Goal: Task Accomplishment & Management: Manage account settings

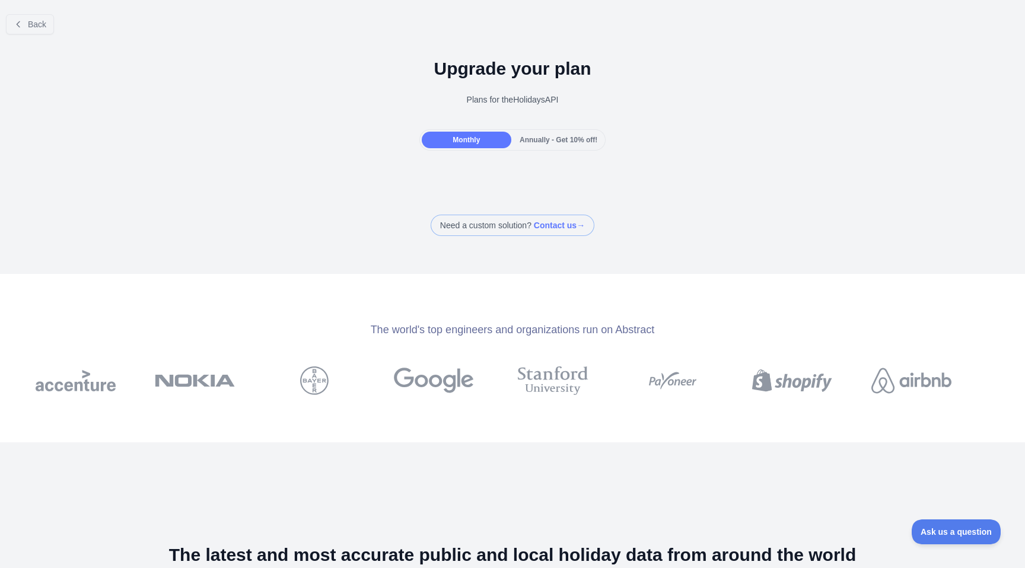
click at [568, 143] on div at bounding box center [512, 284] width 1025 height 568
click at [568, 143] on span "Annually - Get 10% off!" at bounding box center [559, 140] width 78 height 8
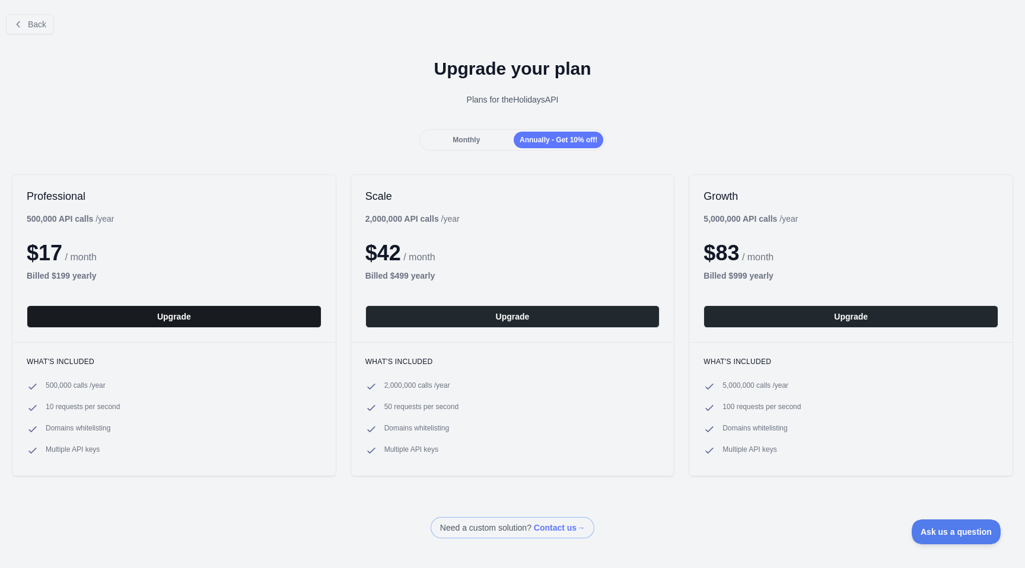
click at [258, 313] on button "Upgrade" at bounding box center [174, 317] width 295 height 23
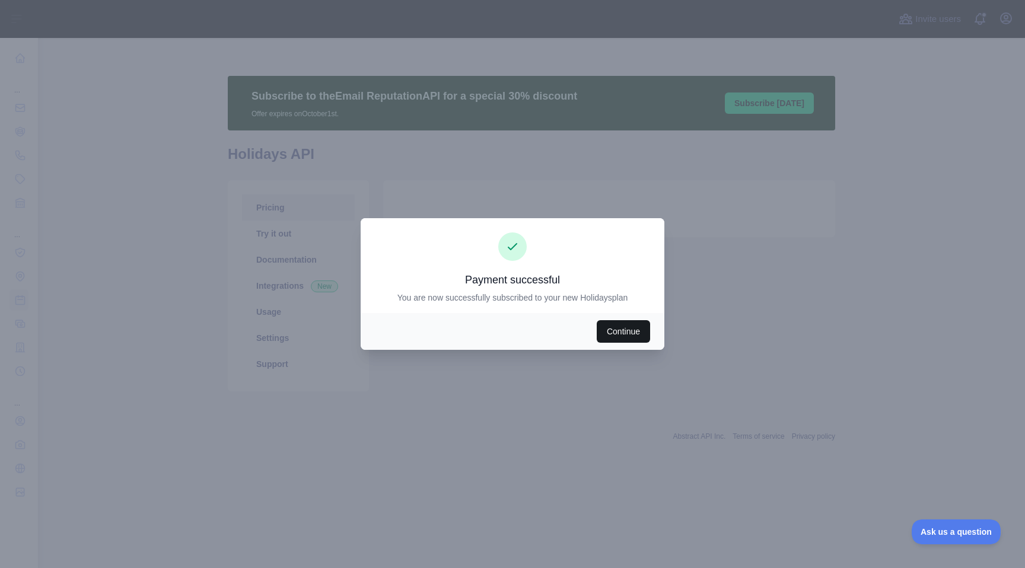
click at [618, 329] on button "Continue" at bounding box center [623, 331] width 53 height 23
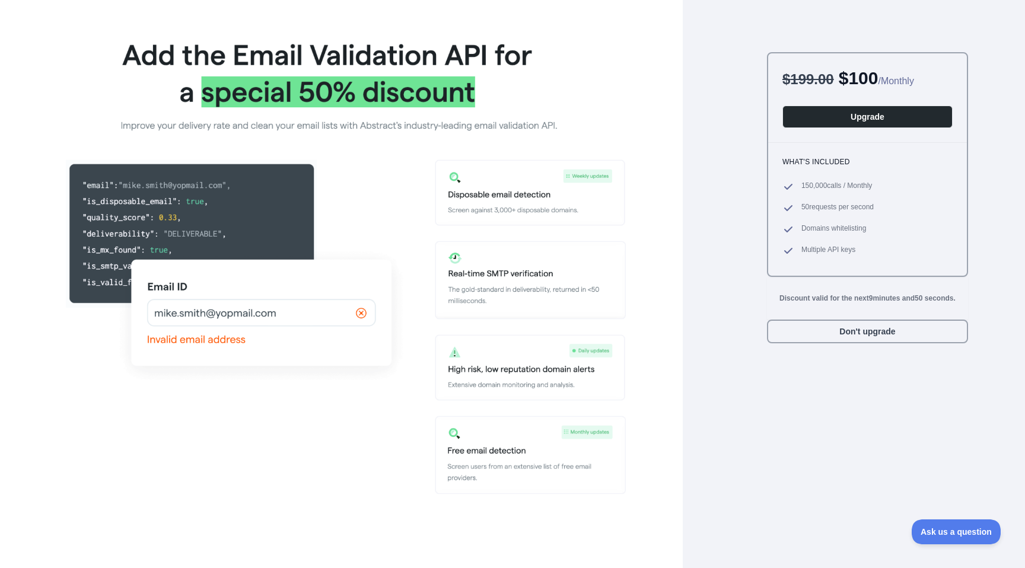
click at [576, 205] on img at bounding box center [341, 262] width 569 height 468
click at [844, 329] on button "Don't upgrade" at bounding box center [867, 332] width 201 height 24
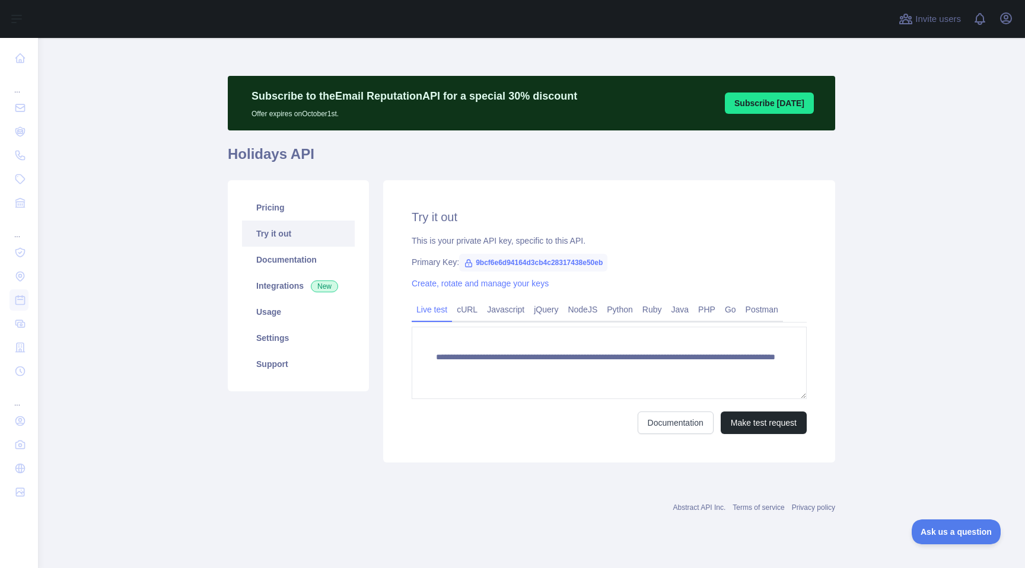
click at [533, 266] on span "9bcf6e6d94164d3cb4c28317438e50eb" at bounding box center [533, 263] width 148 height 18
click at [601, 305] on link "NodeJS" at bounding box center [582, 309] width 39 height 19
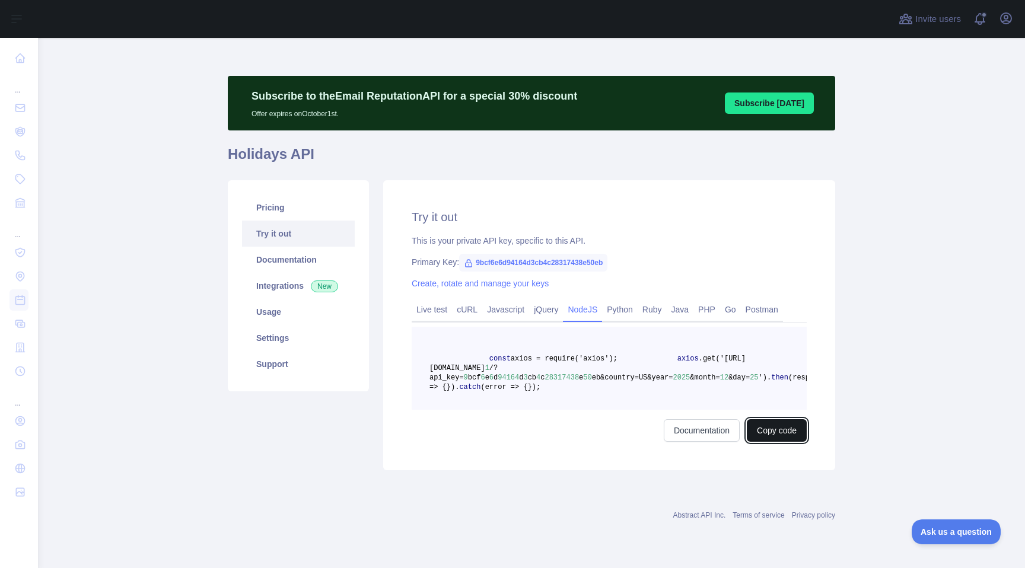
click at [764, 442] on button "Copy code" at bounding box center [777, 431] width 60 height 23
click at [551, 262] on span "9bcf6e6d94164d3cb4c28317438e50eb" at bounding box center [533, 263] width 148 height 18
click at [513, 283] on link "Create, rotate and manage your keys" at bounding box center [480, 283] width 137 height 9
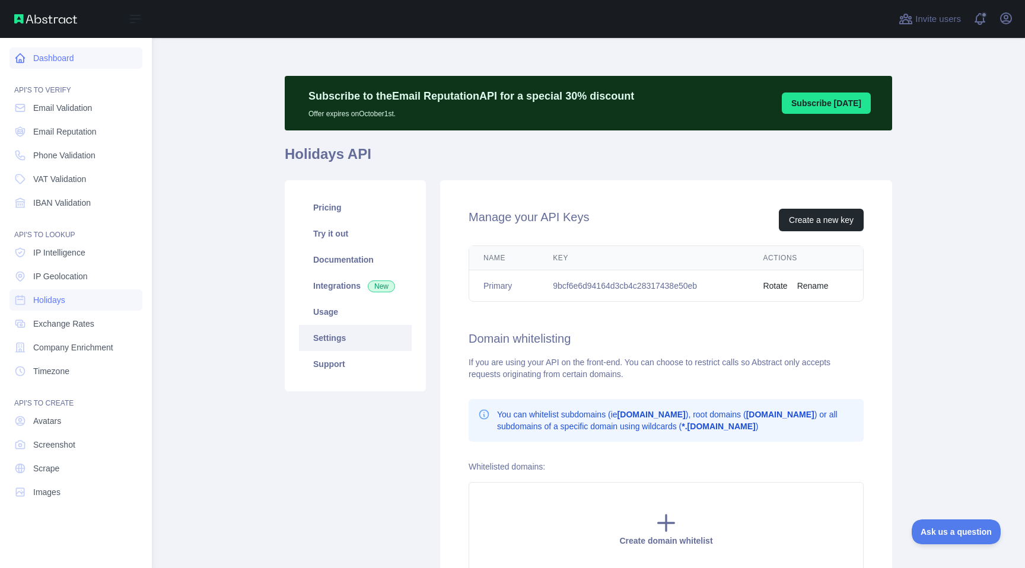
click at [28, 60] on link "Dashboard" at bounding box center [75, 57] width 133 height 21
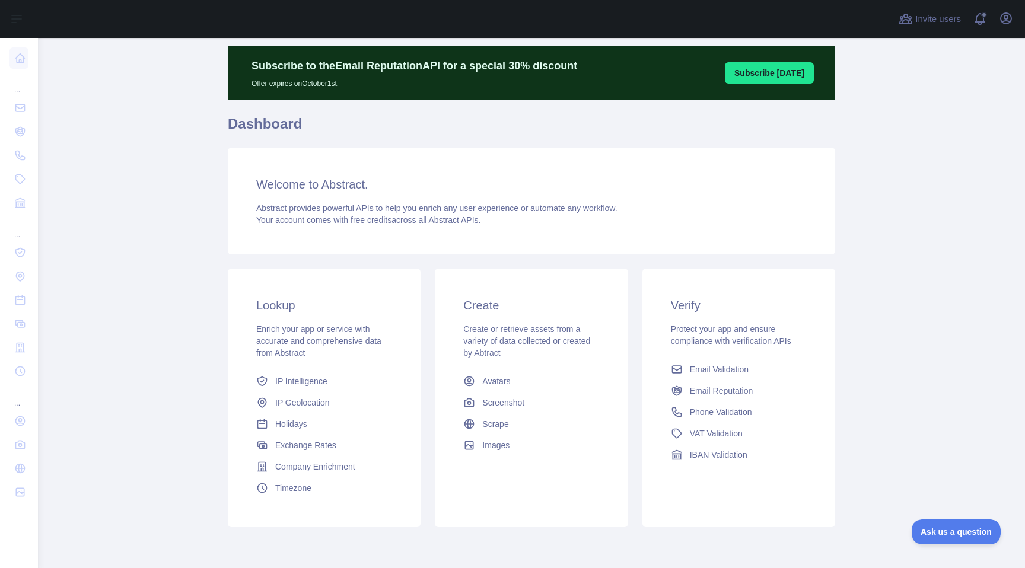
scroll to position [77, 0]
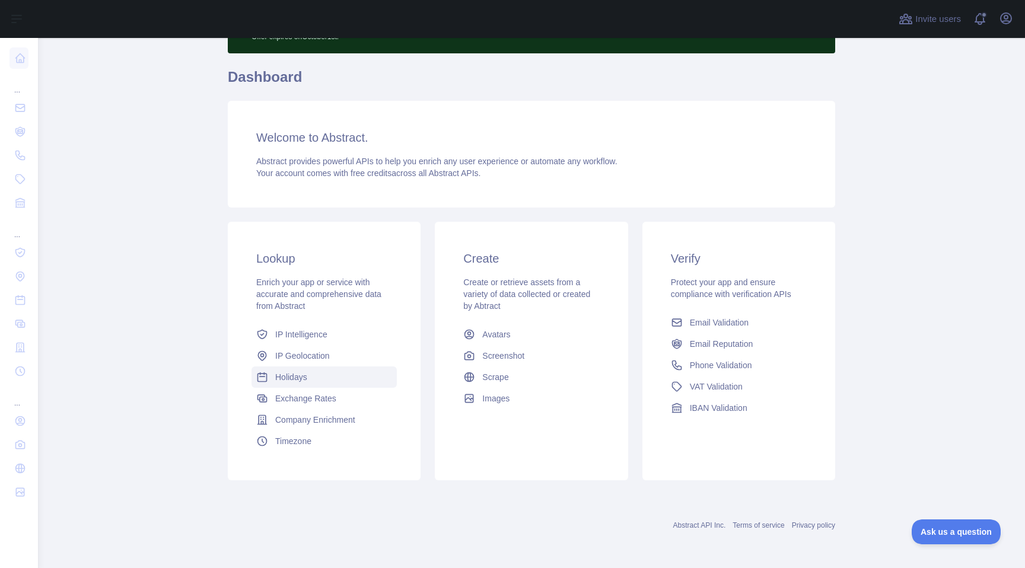
click at [319, 377] on link "Holidays" at bounding box center [324, 377] width 145 height 21
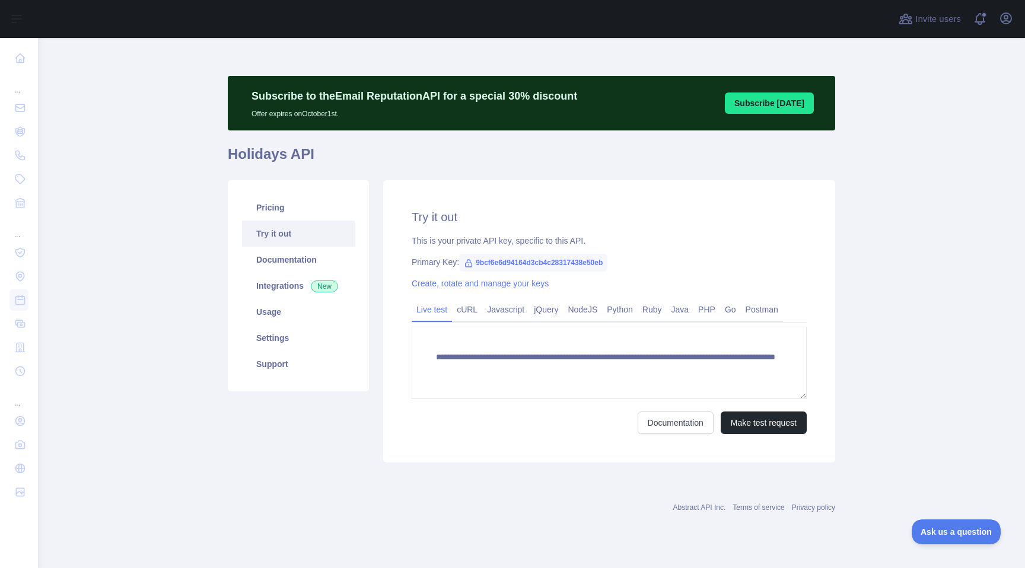
click at [485, 262] on span "9bcf6e6d94164d3cb4c28317438e50eb" at bounding box center [533, 263] width 148 height 18
drag, startPoint x: 477, startPoint y: 262, endPoint x: 680, endPoint y: 262, distance: 203.5
click at [680, 262] on div "Primary Key: 9bcf6e6d94164d3cb4c28317438e50eb" at bounding box center [609, 262] width 395 height 12
click at [632, 310] on link "Python" at bounding box center [620, 309] width 36 height 19
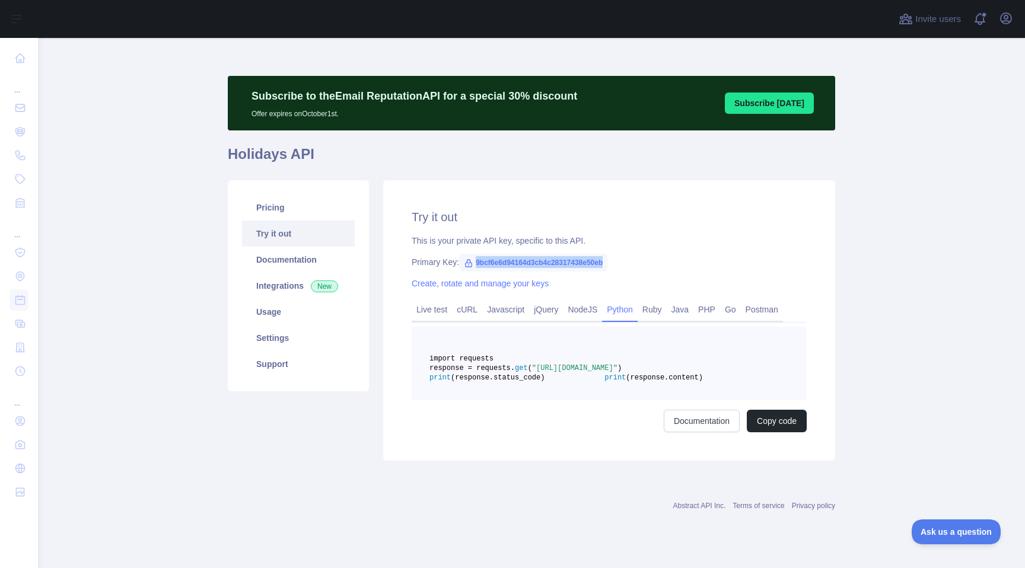
drag, startPoint x: 475, startPoint y: 261, endPoint x: 626, endPoint y: 262, distance: 151.3
click at [626, 262] on div "Primary Key: 9bcf6e6d94164d3cb4c28317438e50eb" at bounding box center [609, 262] width 395 height 12
click at [768, 433] on button "Copy code" at bounding box center [777, 421] width 60 height 23
click at [934, 21] on span "Invite users" at bounding box center [939, 19] width 46 height 14
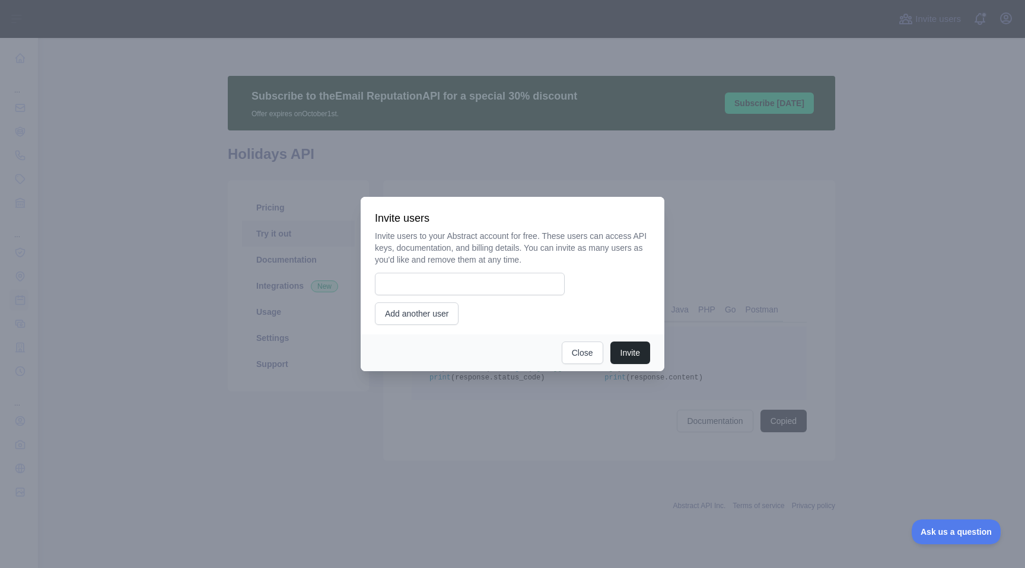
click at [472, 271] on div "Invite users to your Abstract account for free. These users can access API keys…" at bounding box center [512, 277] width 275 height 95
click at [456, 278] on input "email" at bounding box center [470, 284] width 190 height 23
click at [501, 284] on input "email" at bounding box center [470, 284] width 190 height 23
paste input "**********"
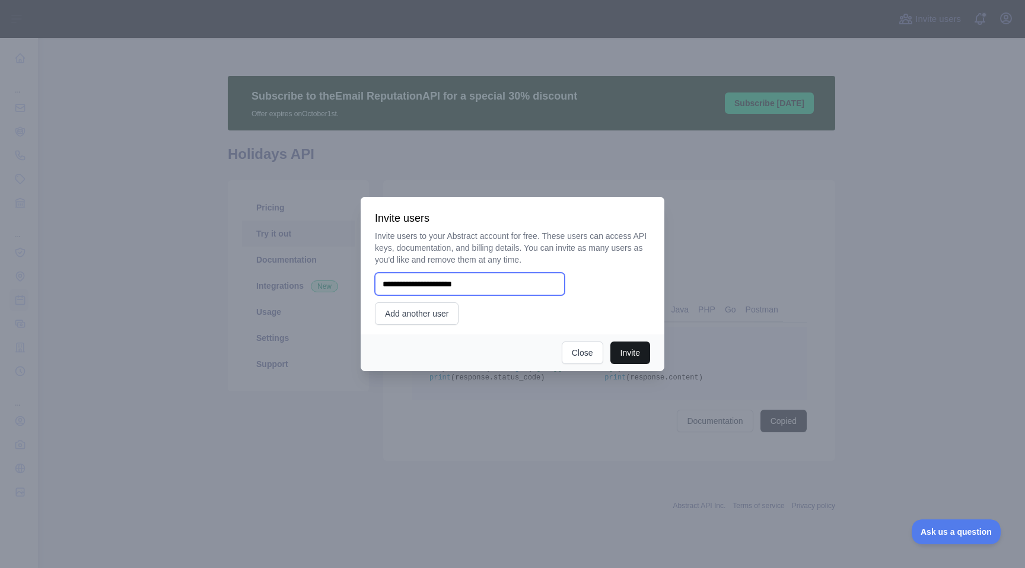
type input "**********"
click at [626, 354] on button "Invite" at bounding box center [631, 353] width 40 height 23
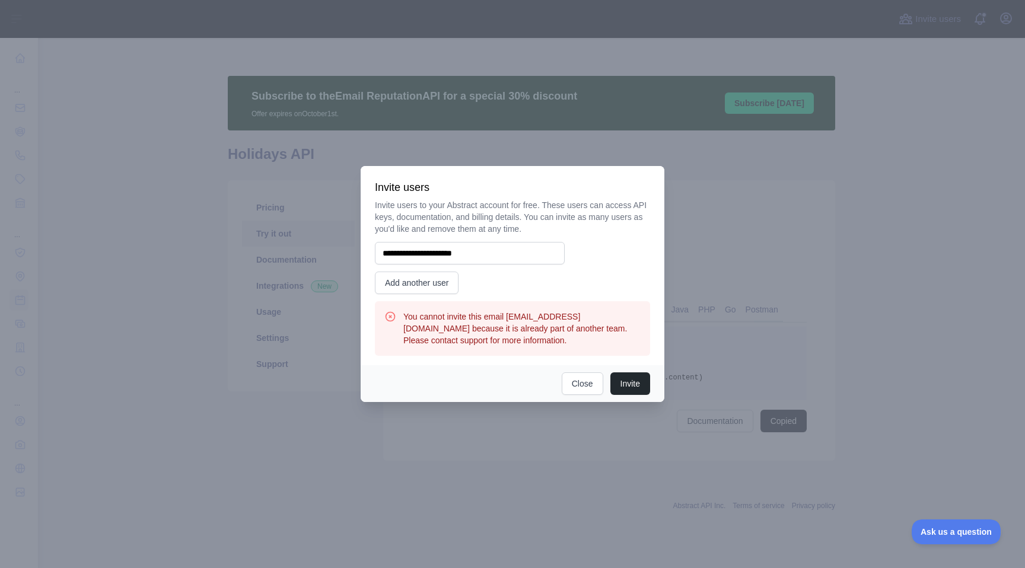
click at [582, 344] on h3 "You cannot invite this email salmanmoh.eth@gmail.com because it is already part…" at bounding box center [522, 329] width 237 height 36
click at [575, 414] on div at bounding box center [512, 284] width 1025 height 568
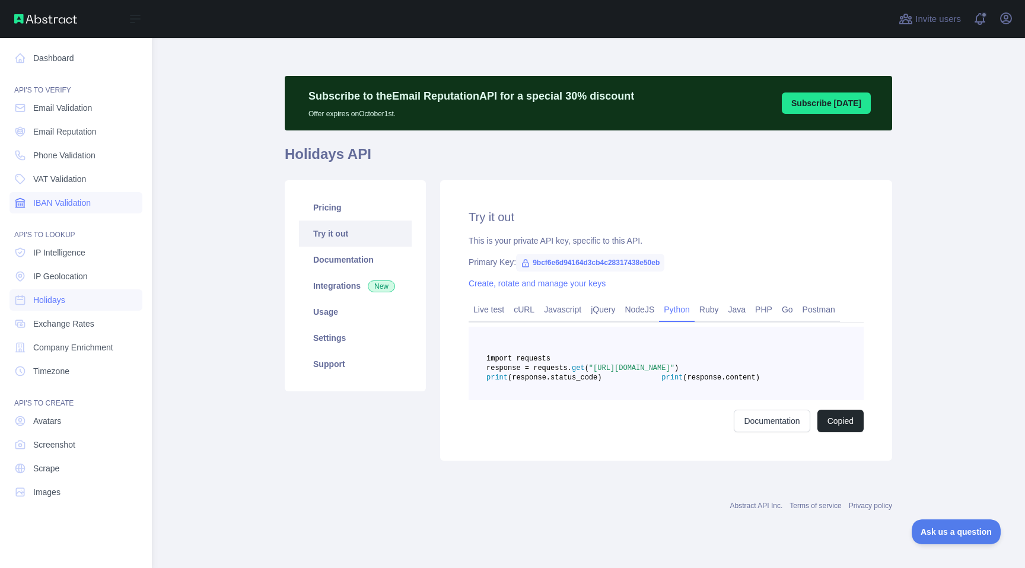
click at [71, 201] on span "IBAN Validation" at bounding box center [62, 203] width 58 height 12
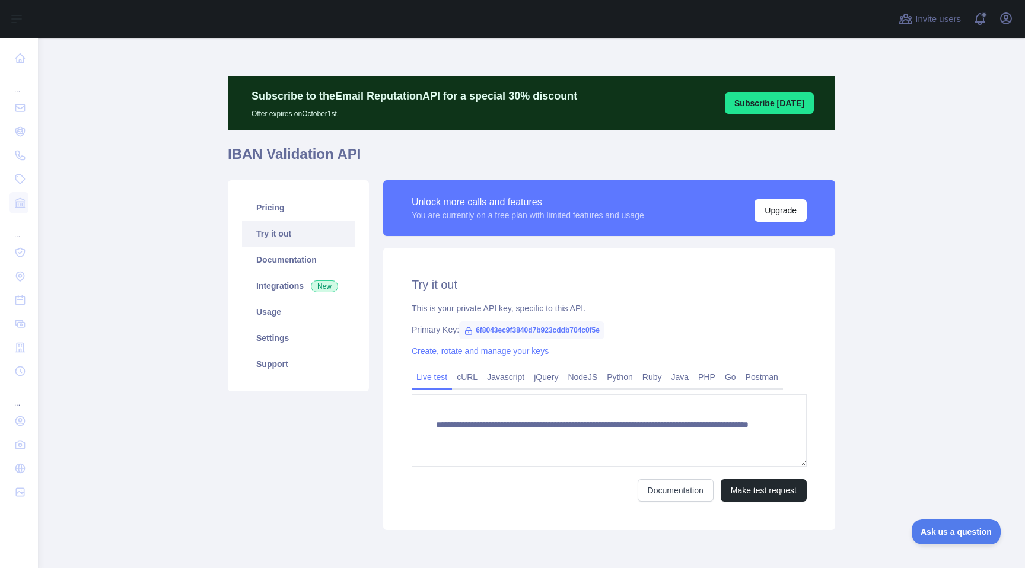
scroll to position [50, 0]
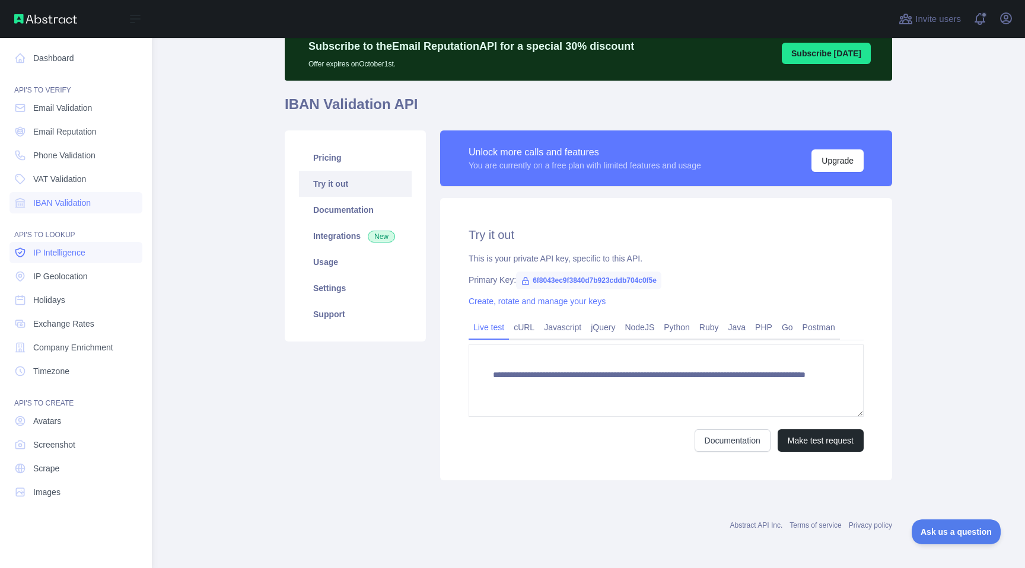
click at [74, 252] on span "IP Intelligence" at bounding box center [59, 253] width 52 height 12
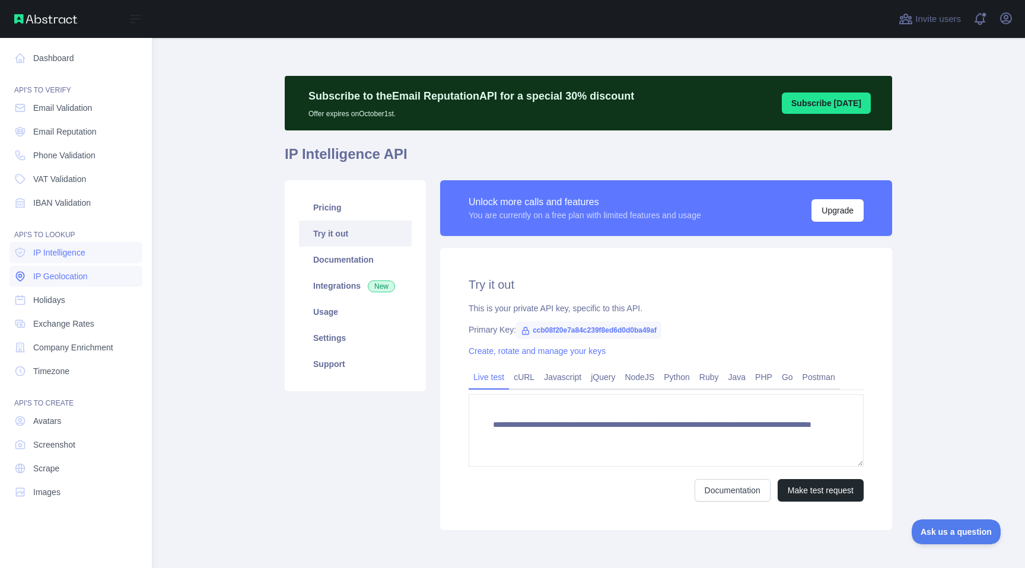
click at [78, 279] on span "IP Geolocation" at bounding box center [60, 277] width 55 height 12
click at [72, 253] on span "IP Intelligence" at bounding box center [59, 253] width 52 height 12
click at [81, 271] on span "IP Geolocation" at bounding box center [60, 277] width 55 height 12
click at [82, 298] on link "Holidays" at bounding box center [75, 300] width 133 height 21
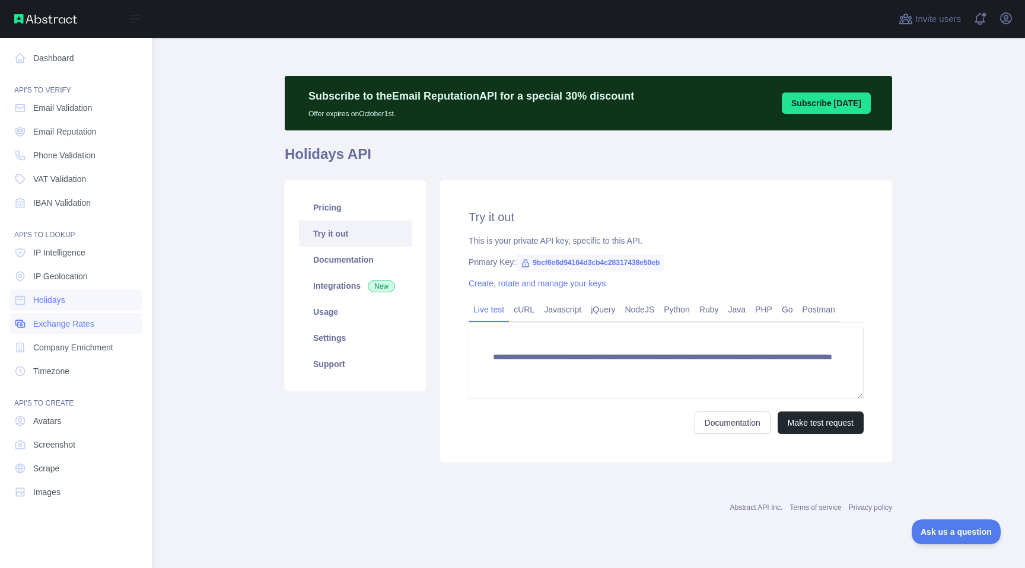
click at [86, 322] on span "Exchange Rates" at bounding box center [63, 324] width 61 height 12
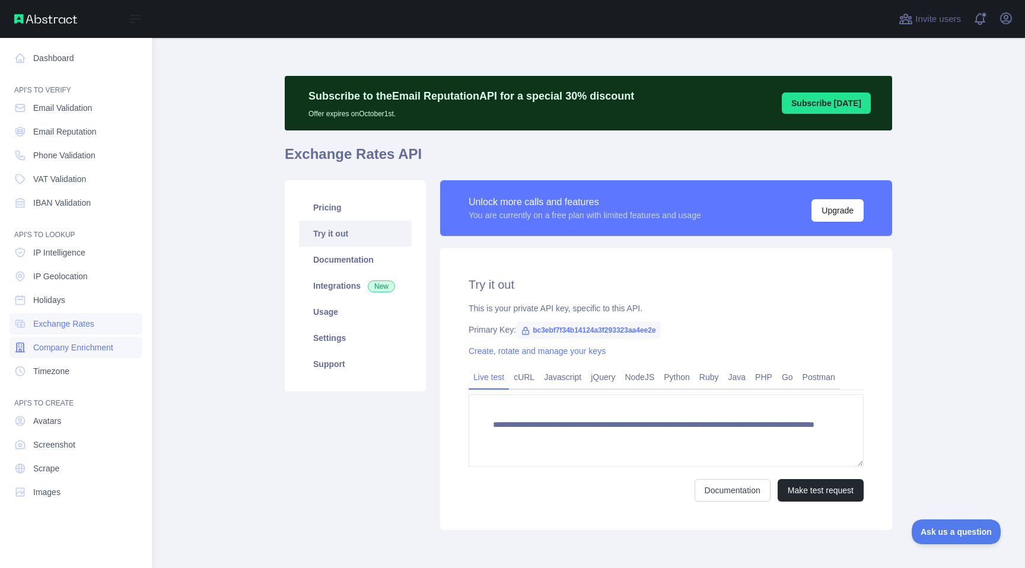
click at [94, 349] on span "Company Enrichment" at bounding box center [73, 348] width 80 height 12
click at [92, 374] on link "Timezone" at bounding box center [75, 371] width 133 height 21
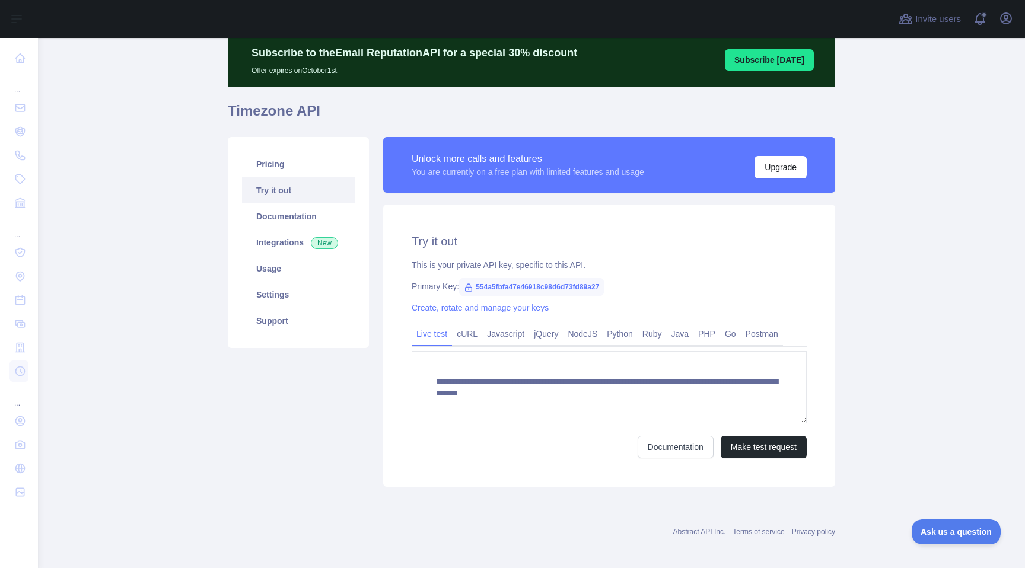
scroll to position [44, 0]
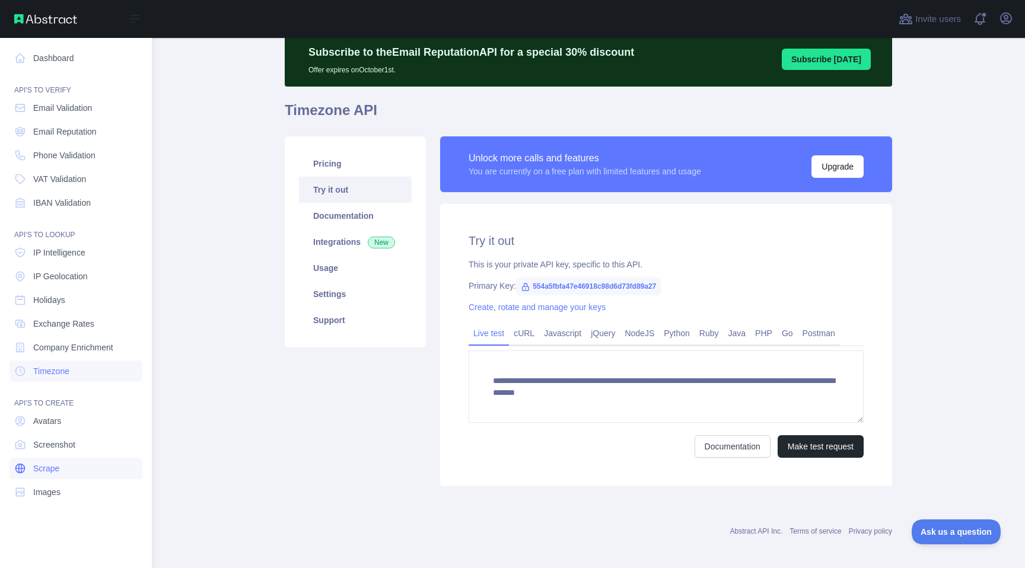
click at [75, 467] on link "Scrape" at bounding box center [75, 468] width 133 height 21
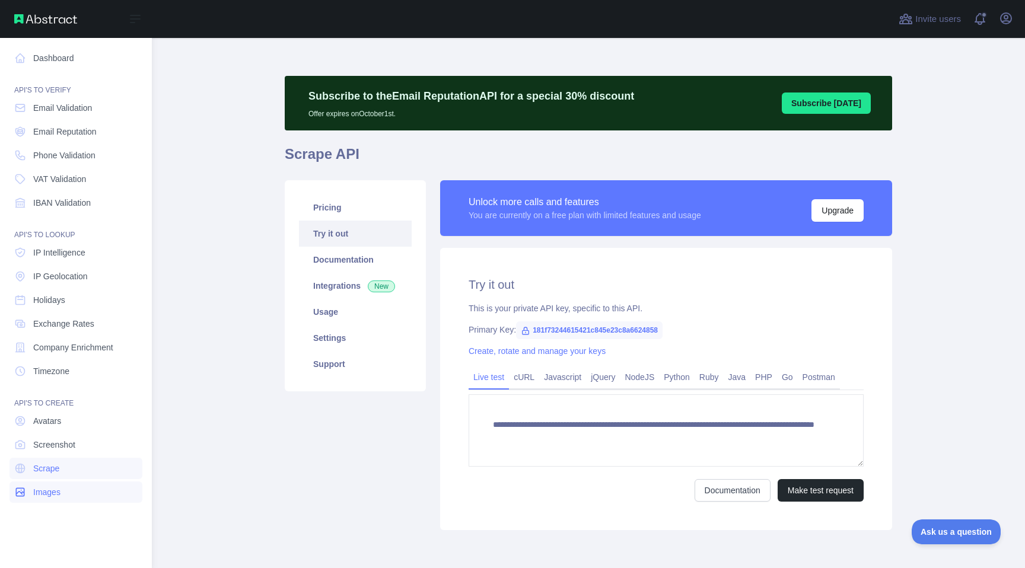
click at [70, 486] on link "Images" at bounding box center [75, 492] width 133 height 21
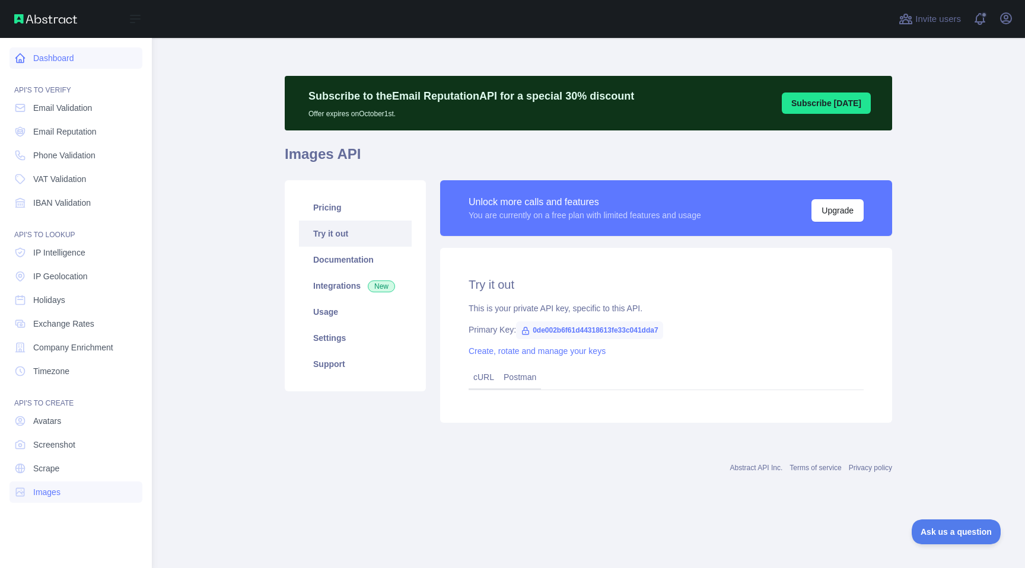
click at [59, 63] on link "Dashboard" at bounding box center [75, 57] width 133 height 21
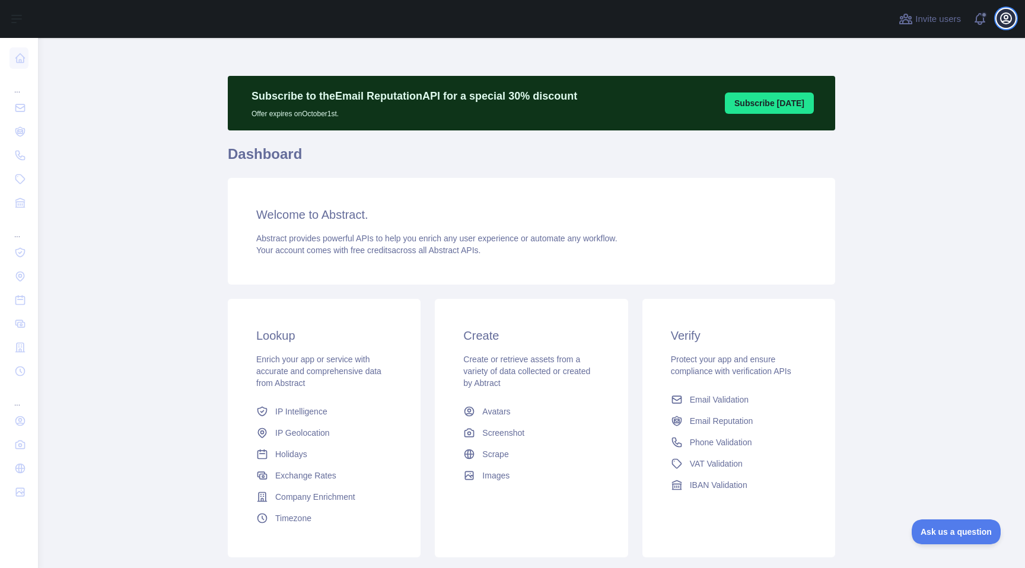
click at [1002, 17] on icon "button" at bounding box center [1006, 18] width 14 height 14
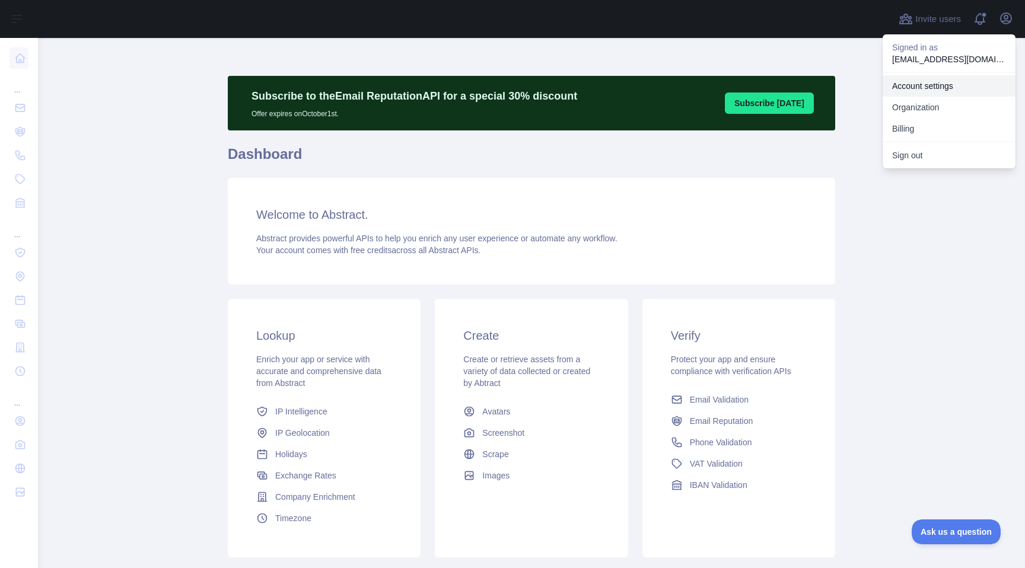
click at [927, 86] on link "Account settings" at bounding box center [949, 85] width 133 height 21
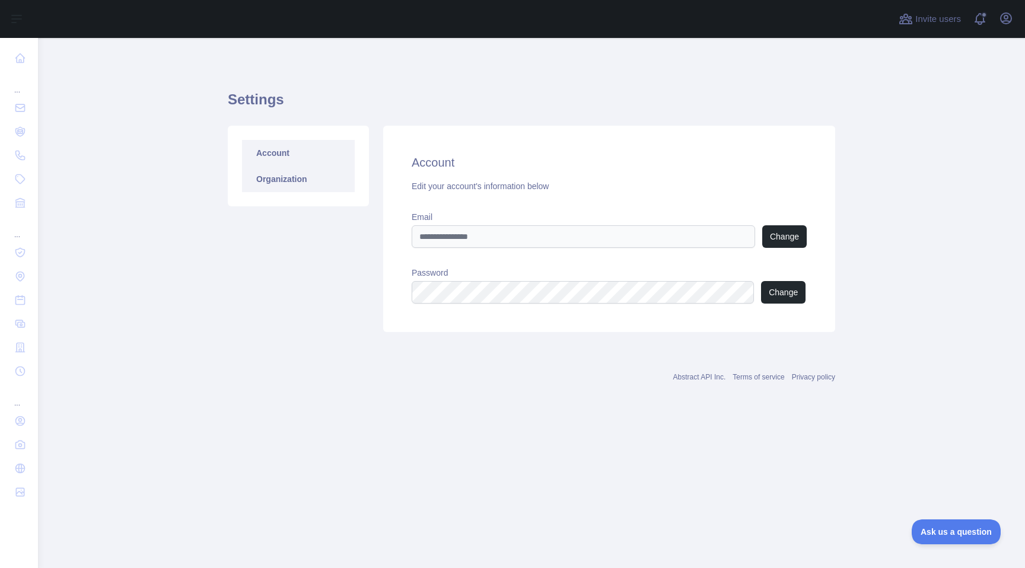
click at [317, 185] on link "Organization" at bounding box center [298, 179] width 113 height 26
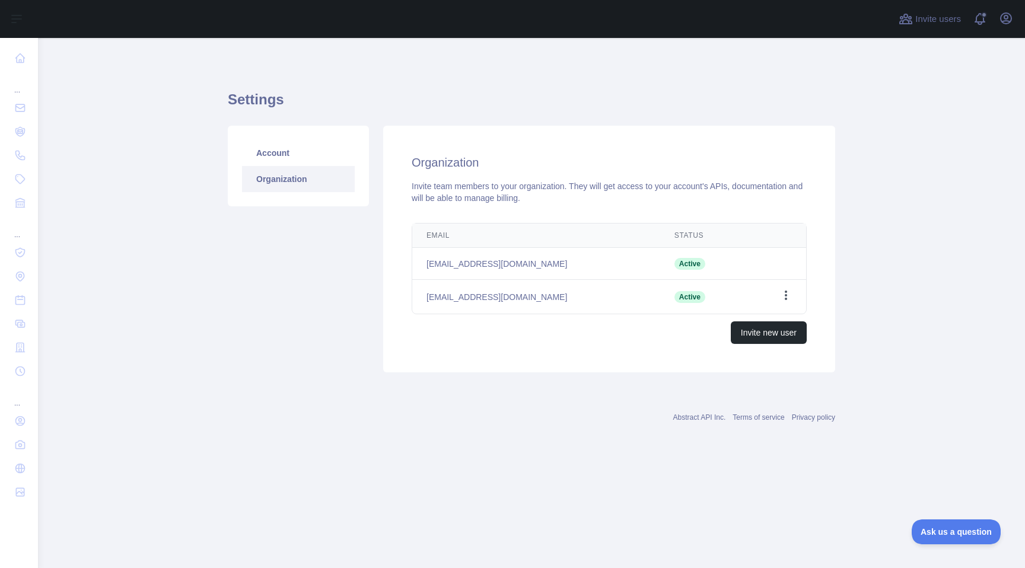
click at [784, 295] on icon "button" at bounding box center [786, 296] width 12 height 12
click at [754, 276] on table "Email Status Edit rnowruz@reab.com Active bilalbinabdelkadir@gmail.com Active O…" at bounding box center [609, 269] width 394 height 90
click at [744, 337] on button "Invite new user" at bounding box center [769, 333] width 76 height 23
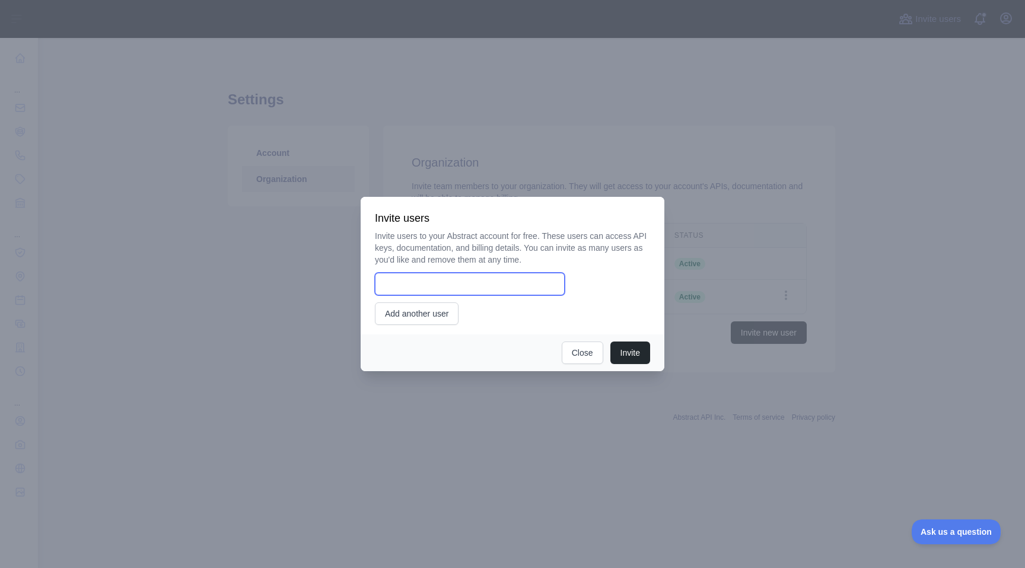
click at [478, 287] on input "email" at bounding box center [470, 284] width 190 height 23
paste input "**********"
type input "**********"
click at [626, 352] on button "Invite" at bounding box center [631, 353] width 40 height 23
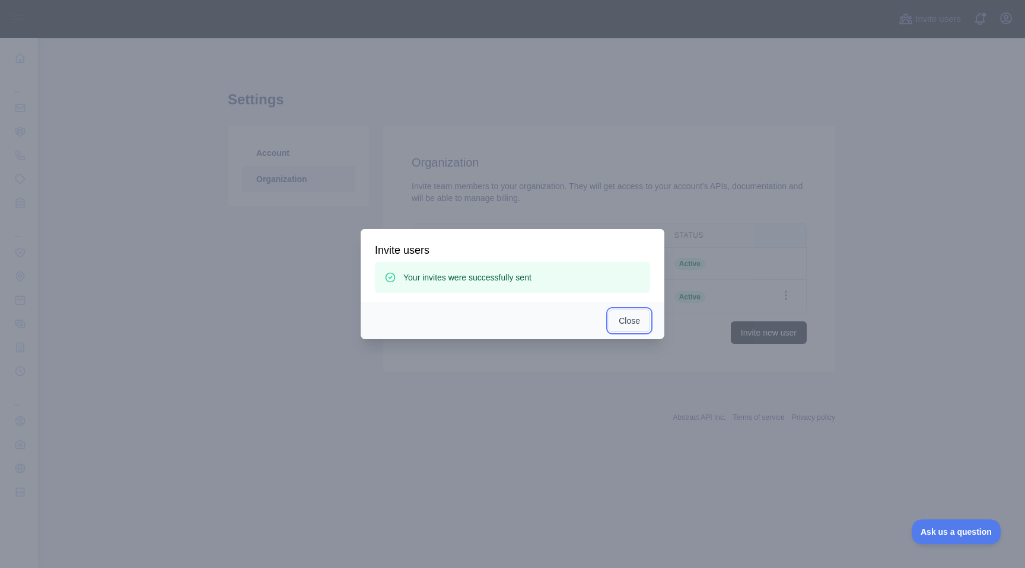
click at [641, 323] on button "Close" at bounding box center [630, 321] width 42 height 23
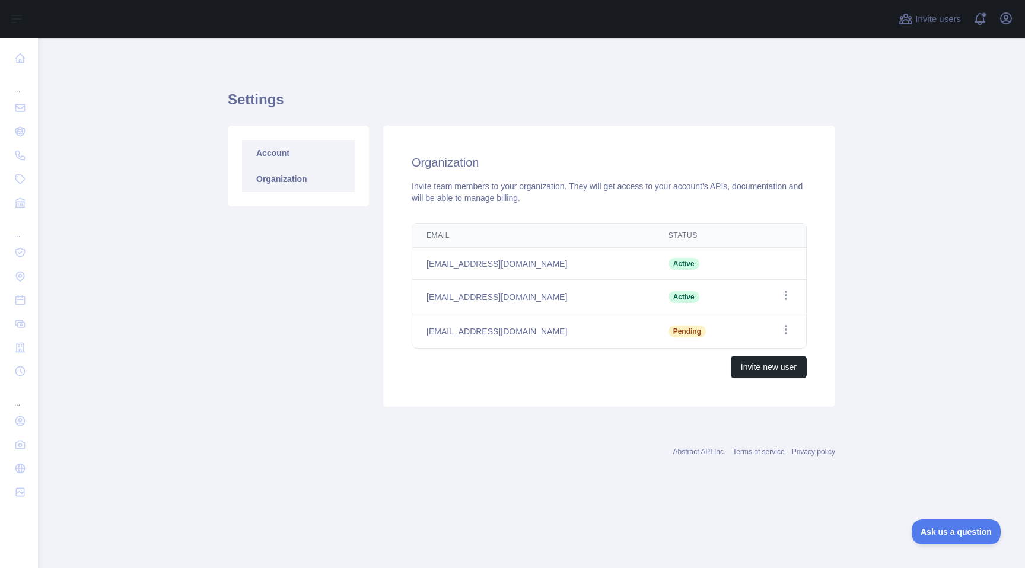
click at [297, 148] on link "Account" at bounding box center [298, 153] width 113 height 26
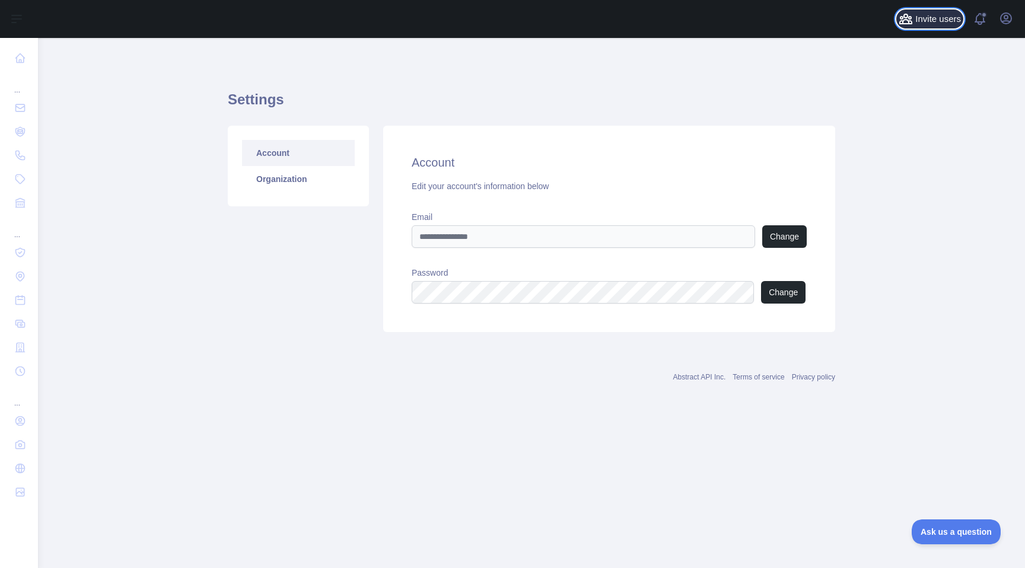
click at [941, 17] on span "Invite users" at bounding box center [939, 19] width 46 height 14
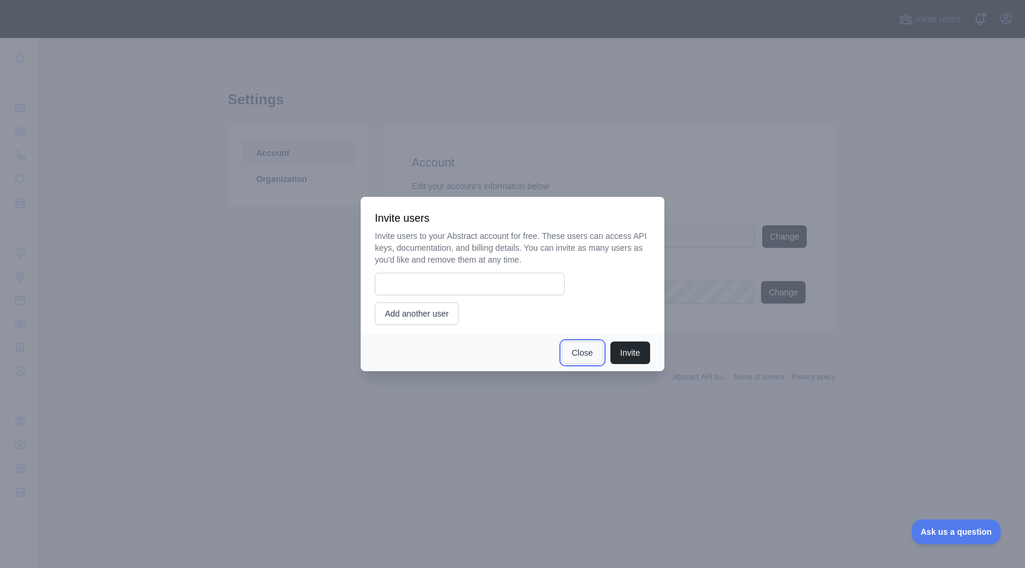
click at [580, 351] on button "Close" at bounding box center [583, 353] width 42 height 23
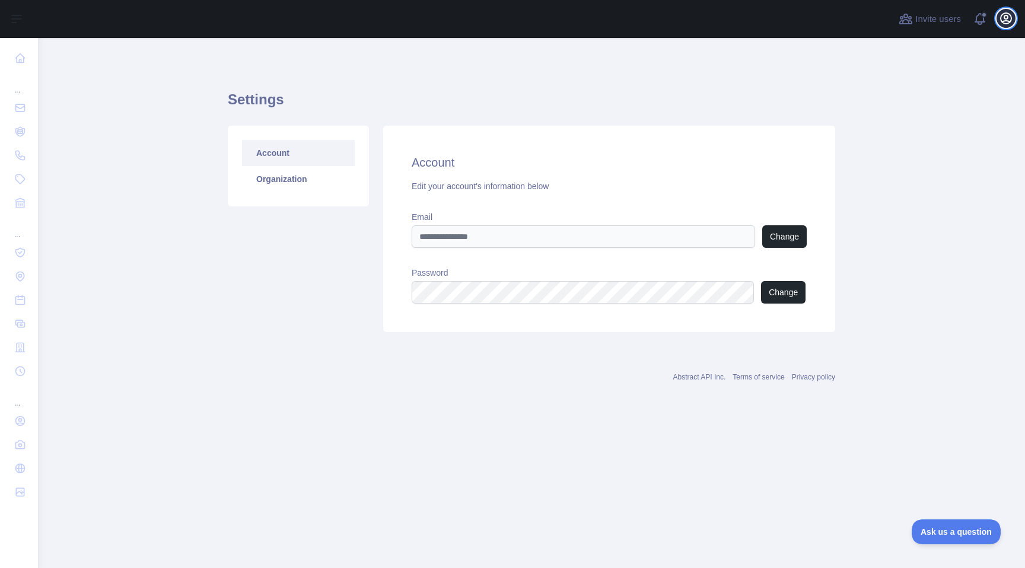
click at [1009, 20] on icon "button" at bounding box center [1006, 18] width 14 height 14
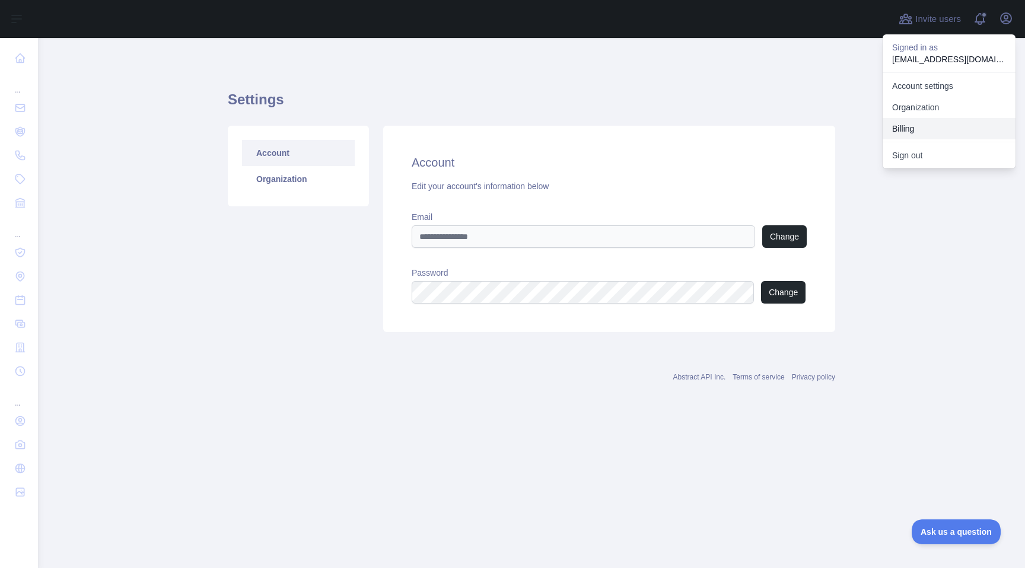
click at [928, 131] on button "Billing" at bounding box center [949, 128] width 133 height 21
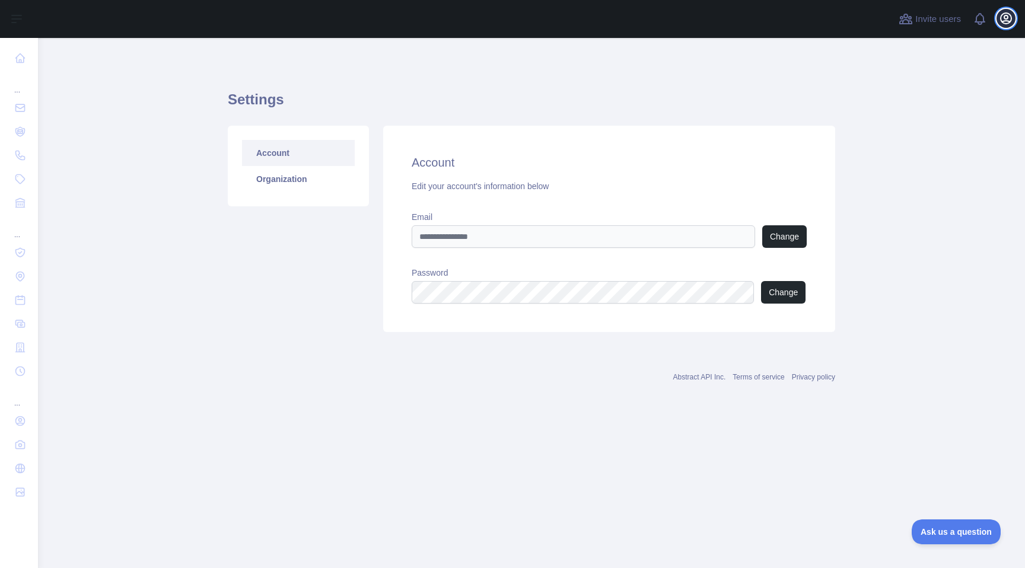
click at [1005, 18] on icon "button" at bounding box center [1006, 18] width 11 height 11
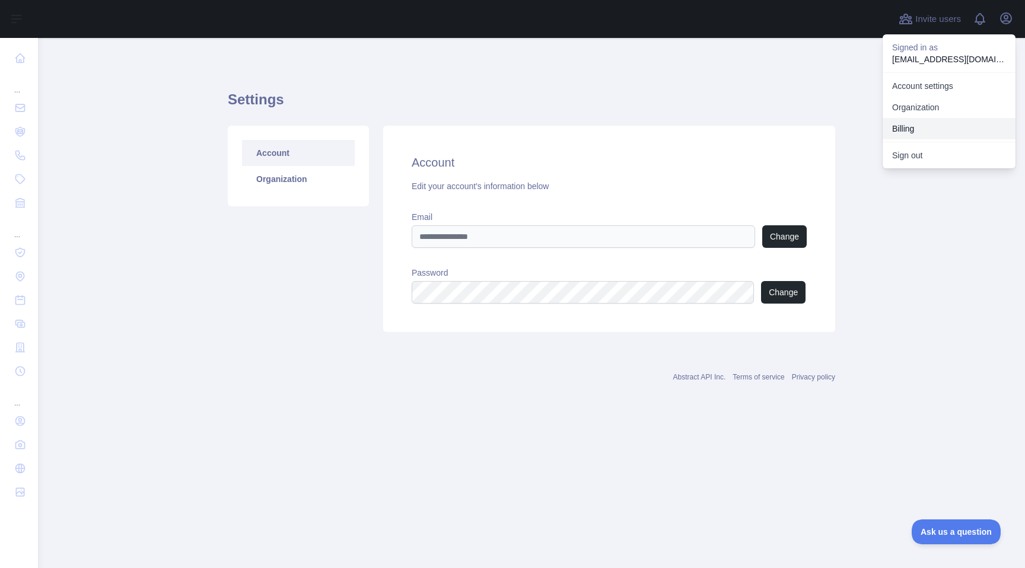
click at [909, 120] on button "Billing" at bounding box center [949, 128] width 133 height 21
